Goal: Obtain resource: Obtain resource

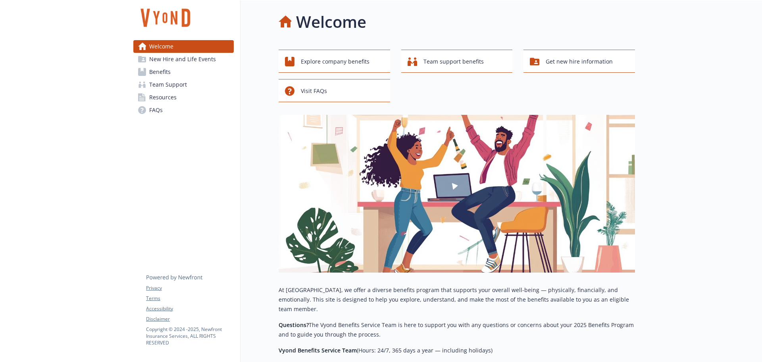
click at [157, 70] on span "Benefits" at bounding box center [159, 71] width 21 height 13
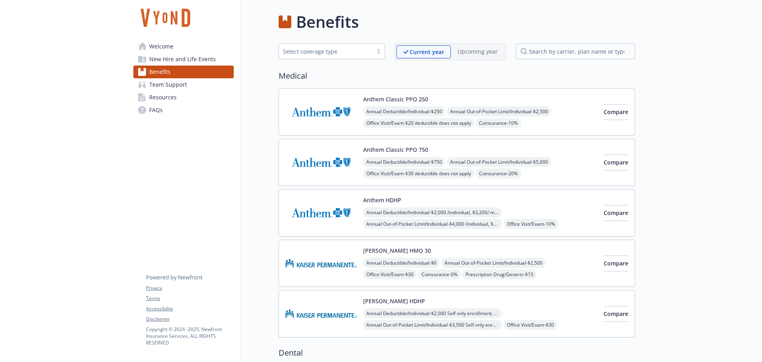
click at [328, 165] on img at bounding box center [320, 162] width 71 height 34
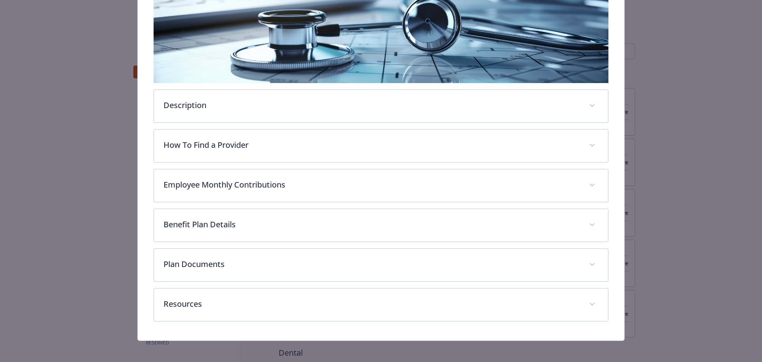
scroll to position [149, 0]
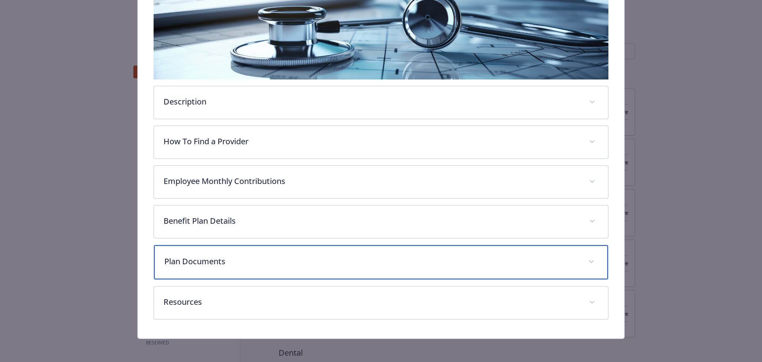
click at [317, 267] on div "Plan Documents" at bounding box center [381, 262] width 454 height 34
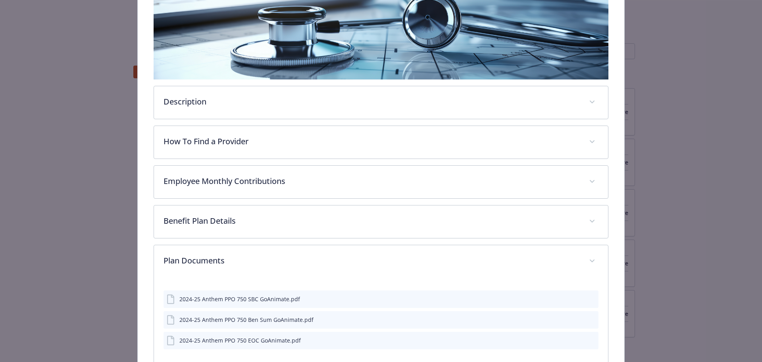
click at [587, 319] on icon "preview file" at bounding box center [590, 319] width 7 height 6
